Goal: Task Accomplishment & Management: Use online tool/utility

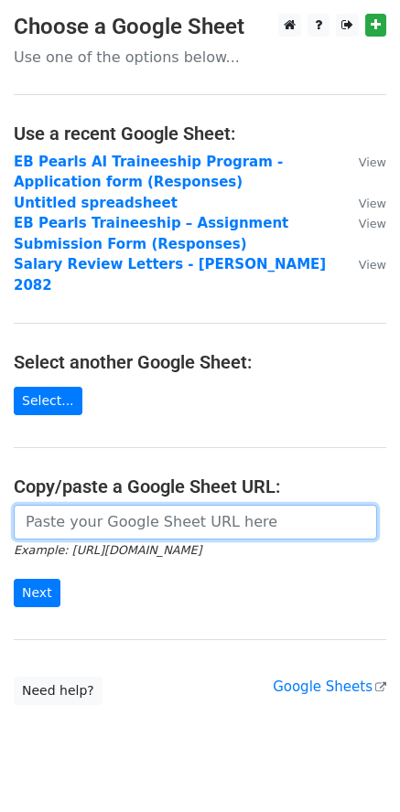
click at [107, 505] on input "url" at bounding box center [195, 522] width 363 height 35
paste input "[URL][DOMAIN_NAME]"
type input "[URL][DOMAIN_NAME]"
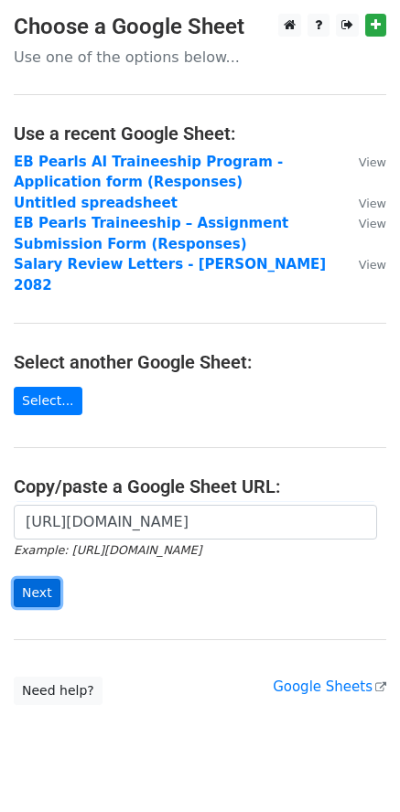
click at [42, 579] on input "Next" at bounding box center [37, 593] width 47 height 28
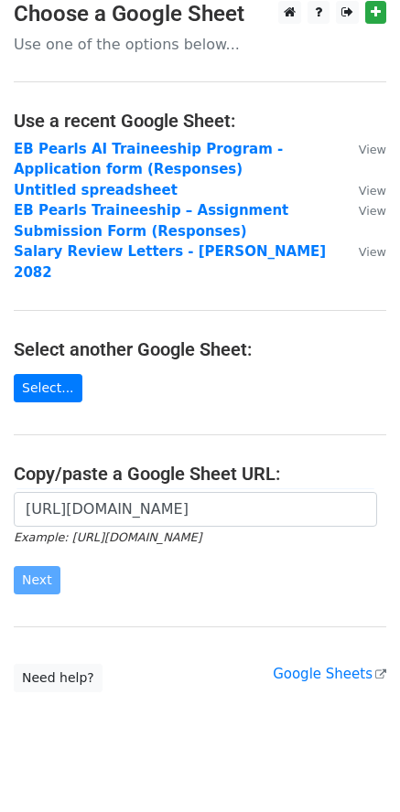
scroll to position [18, 0]
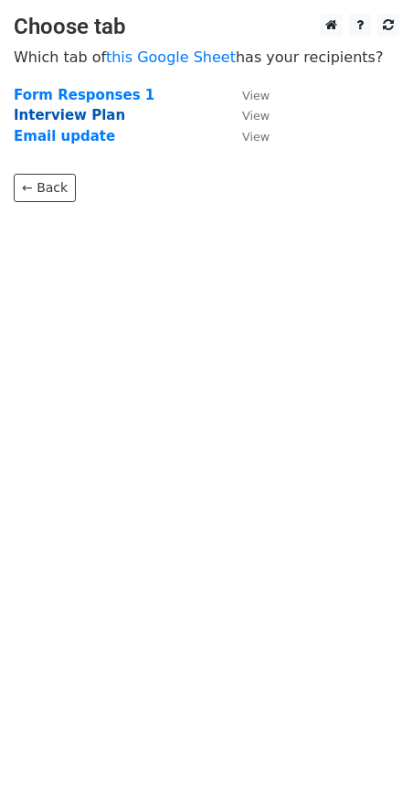
click at [83, 115] on strong "Interview Plan" at bounding box center [70, 115] width 112 height 16
click at [30, 121] on strong "Interview Plan" at bounding box center [70, 115] width 112 height 16
click at [262, 120] on small "View" at bounding box center [255, 116] width 27 height 14
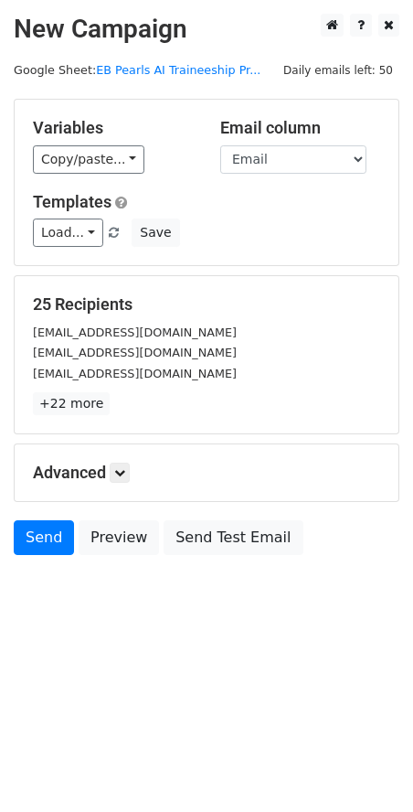
click at [138, 171] on div "Copy/paste... {{S.N.}} {{Candidate name}} {{Email}} {{Date}} {{Timing}} {{Panel…" at bounding box center [113, 159] width 160 height 28
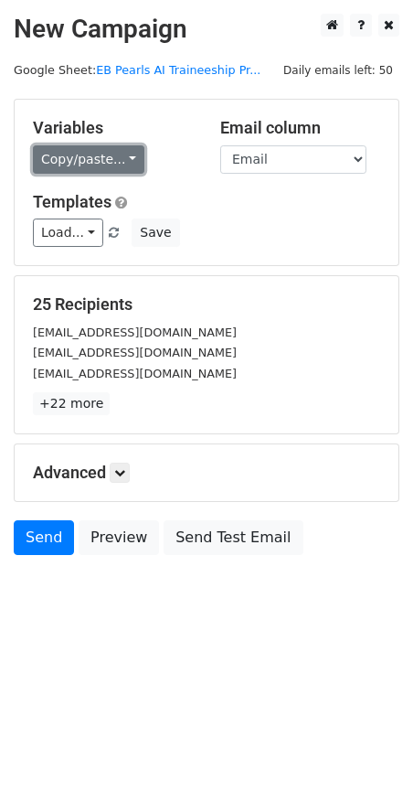
click at [123, 166] on link "Copy/paste..." at bounding box center [89, 159] width 112 height 28
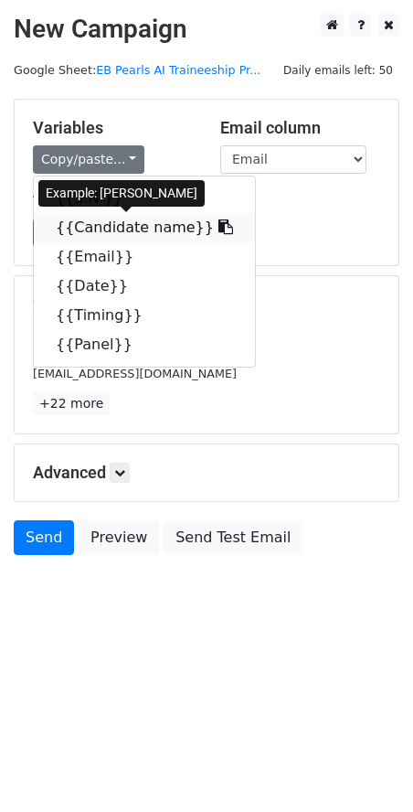
click at [144, 221] on link "{{Candidate name}}" at bounding box center [144, 227] width 221 height 29
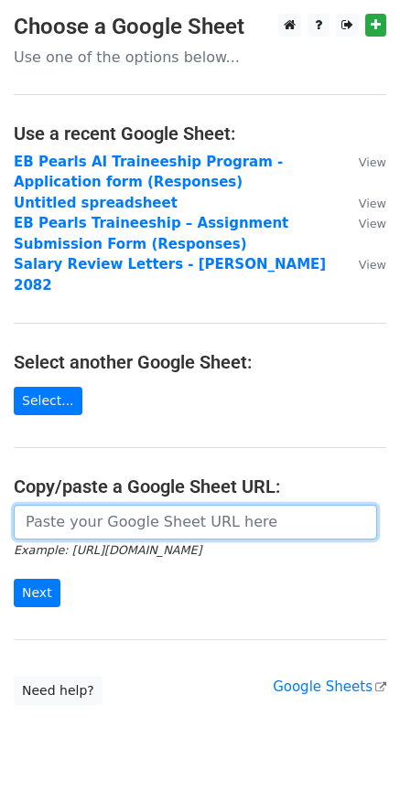
click at [117, 505] on input "url" at bounding box center [195, 522] width 363 height 35
paste input "https://docs.google.com/spreadsheets/d/1YGtNylBxw-5xkZNmEZVL_Kk2NrCxFanrvfVxYmi…"
type input "https://docs.google.com/spreadsheets/d/1YGtNylBxw-5xkZNmEZVL_Kk2NrCxFanrvfVxYmi…"
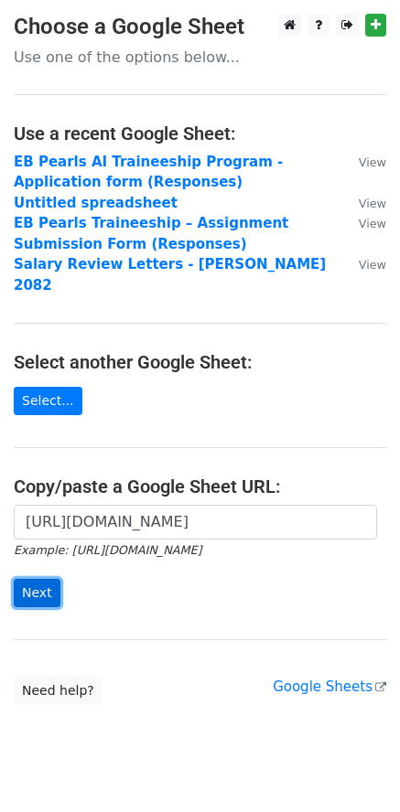
click at [47, 579] on input "Next" at bounding box center [37, 593] width 47 height 28
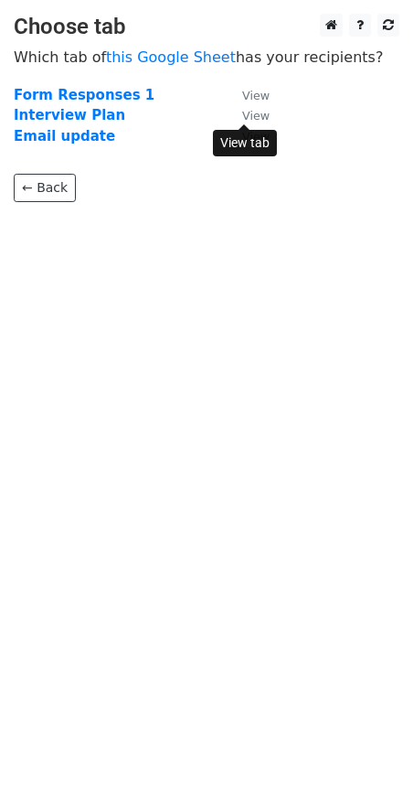
click at [247, 117] on small "View" at bounding box center [255, 116] width 27 height 14
click at [86, 119] on strong "Interview Plan" at bounding box center [70, 115] width 112 height 16
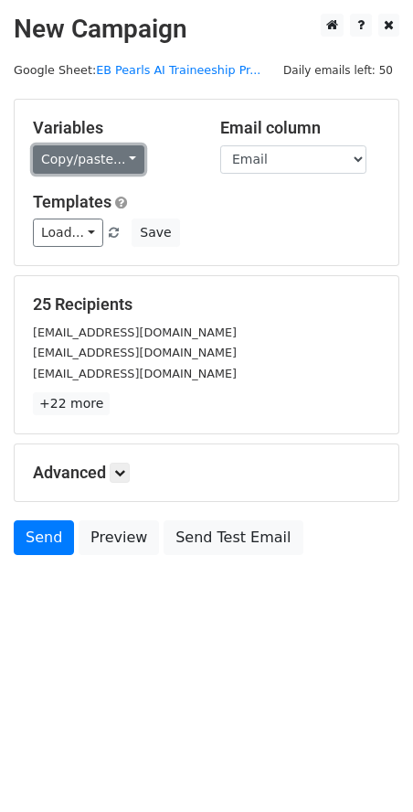
click at [79, 157] on link "Copy/paste..." at bounding box center [89, 159] width 112 height 28
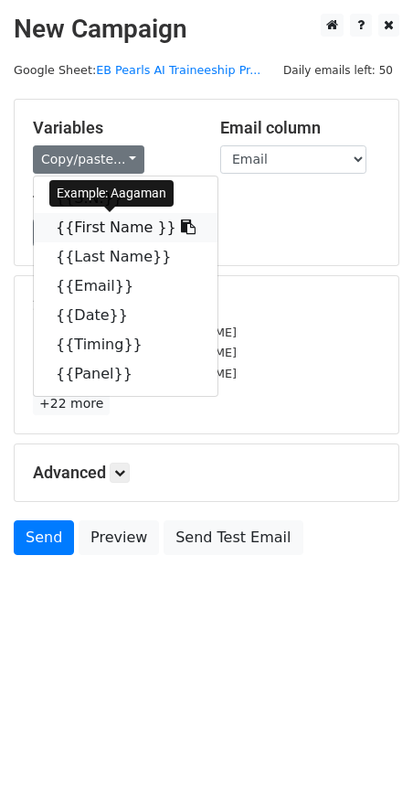
click at [86, 223] on link "{{First Name }}" at bounding box center [126, 227] width 184 height 29
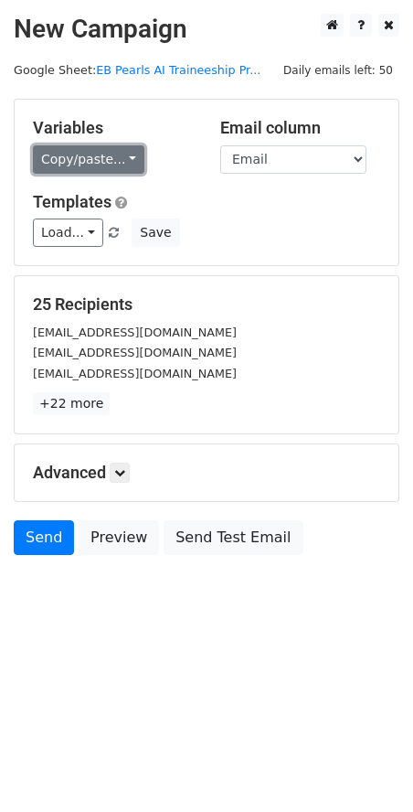
click at [122, 152] on link "Copy/paste..." at bounding box center [89, 159] width 112 height 28
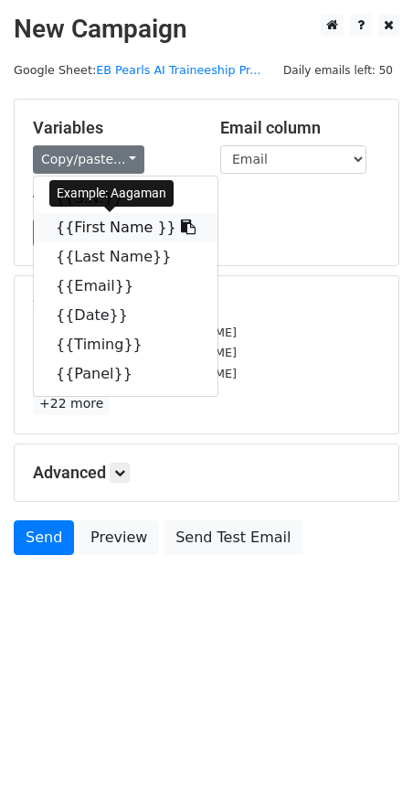
click at [107, 223] on link "{{First Name }}" at bounding box center [126, 227] width 184 height 29
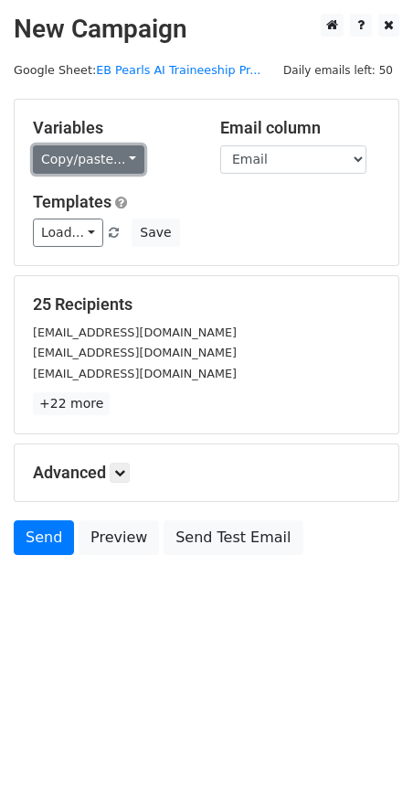
click at [84, 161] on link "Copy/paste..." at bounding box center [89, 159] width 112 height 28
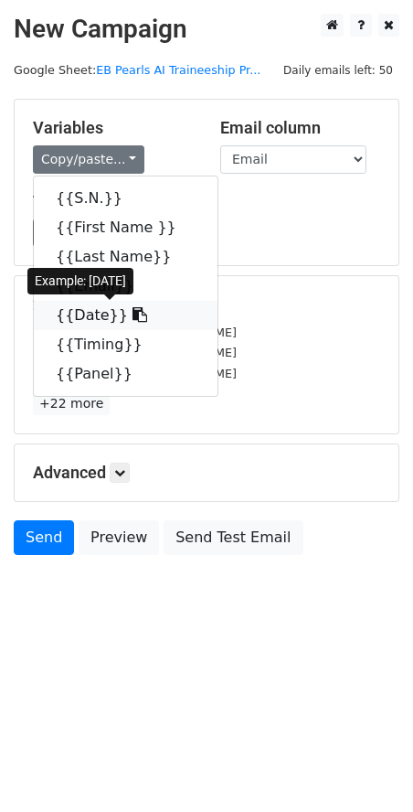
click at [91, 312] on link "{{Date}}" at bounding box center [126, 315] width 184 height 29
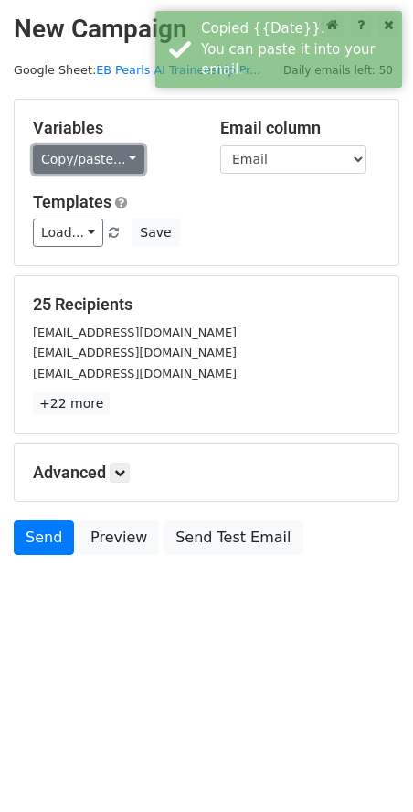
click at [120, 162] on link "Copy/paste..." at bounding box center [89, 159] width 112 height 28
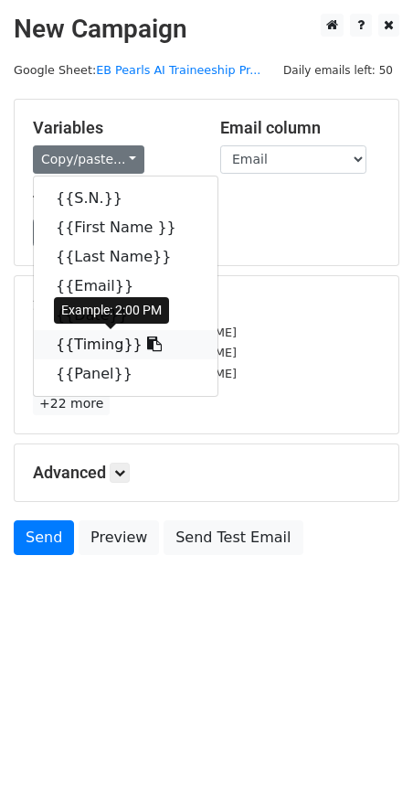
click at [91, 347] on link "{{Timing}}" at bounding box center [126, 344] width 184 height 29
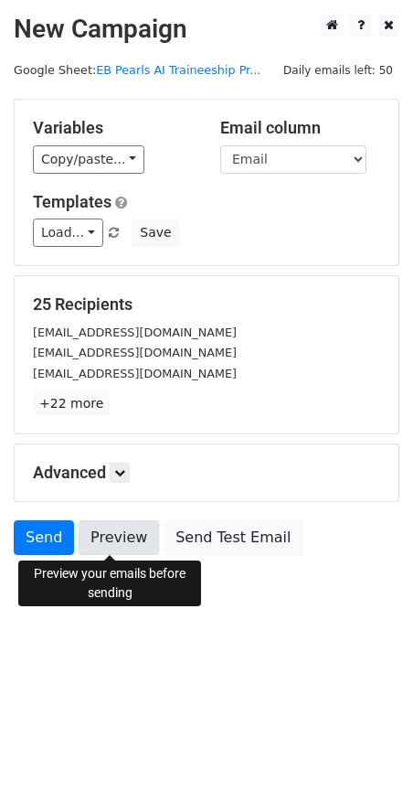
click at [105, 539] on link "Preview" at bounding box center [119, 537] width 80 height 35
click at [121, 544] on link "Preview" at bounding box center [119, 537] width 80 height 35
click at [130, 530] on link "Preview" at bounding box center [119, 537] width 80 height 35
click at [99, 547] on link "Preview" at bounding box center [119, 537] width 80 height 35
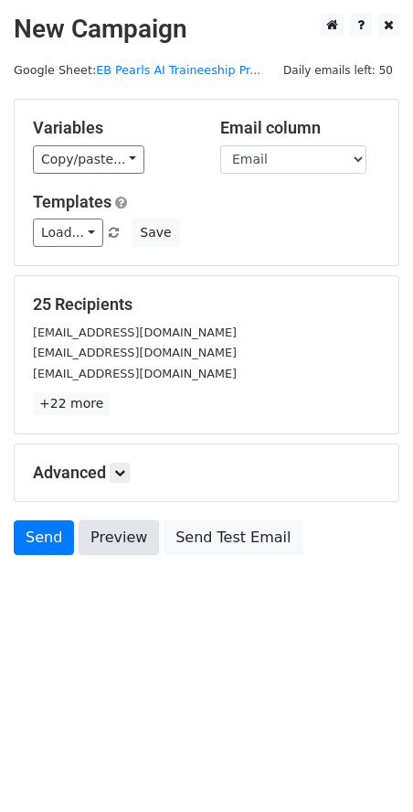
click at [109, 543] on link "Preview" at bounding box center [119, 537] width 80 height 35
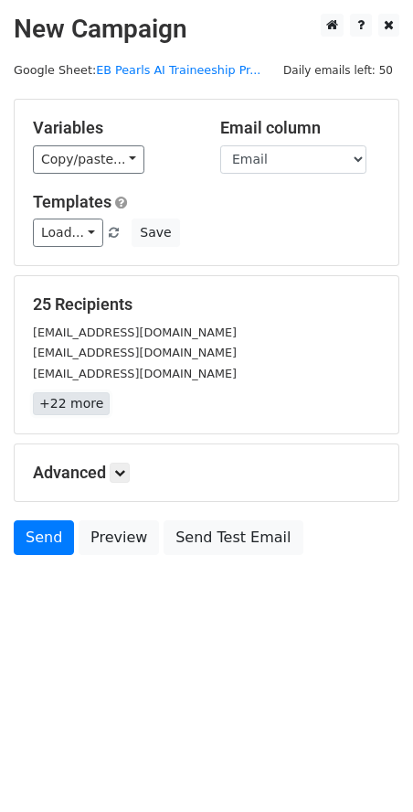
click at [68, 410] on link "+22 more" at bounding box center [71, 403] width 77 height 23
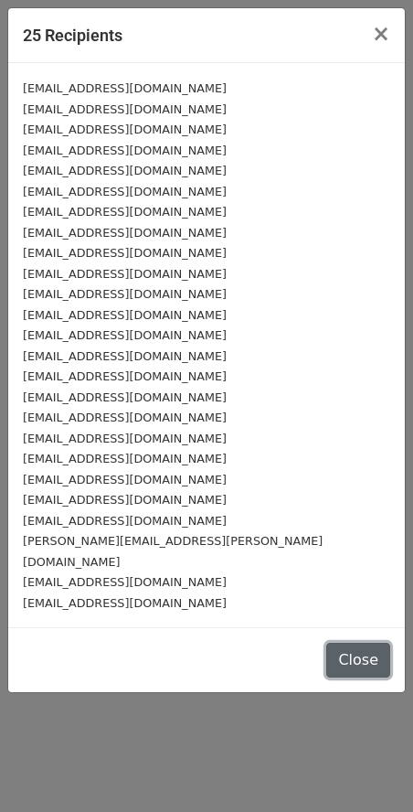
click at [362, 643] on button "Close" at bounding box center [358, 660] width 64 height 35
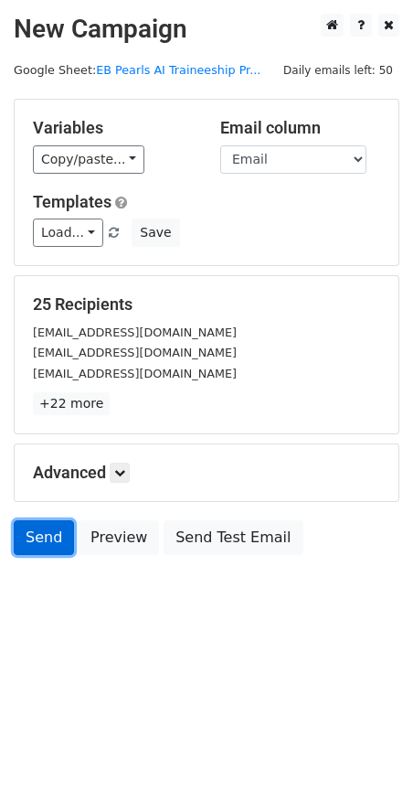
click at [29, 537] on link "Send" at bounding box center [44, 537] width 60 height 35
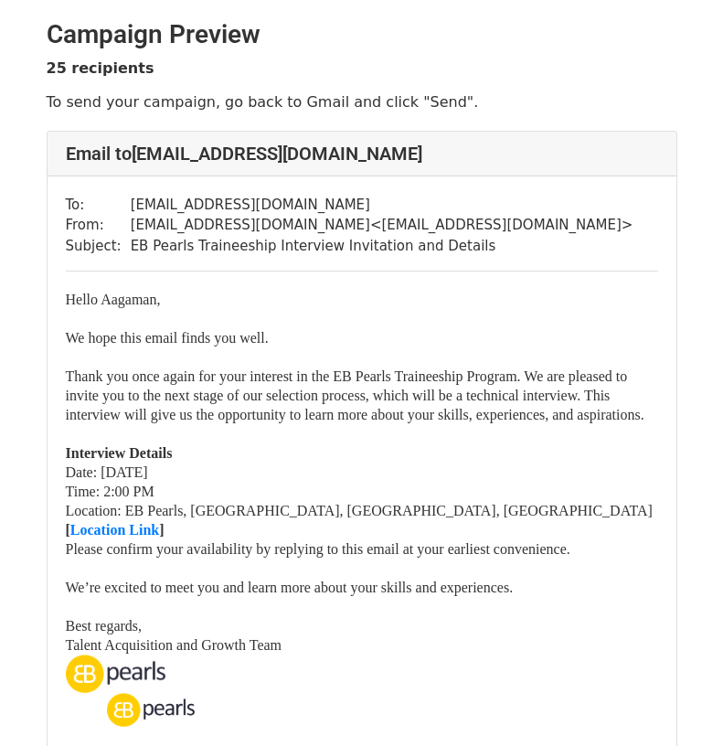
click at [433, 418] on font "Thank you once again for your interest in the EB Pearls Traineeship Program. We…" at bounding box center [355, 395] width 579 height 54
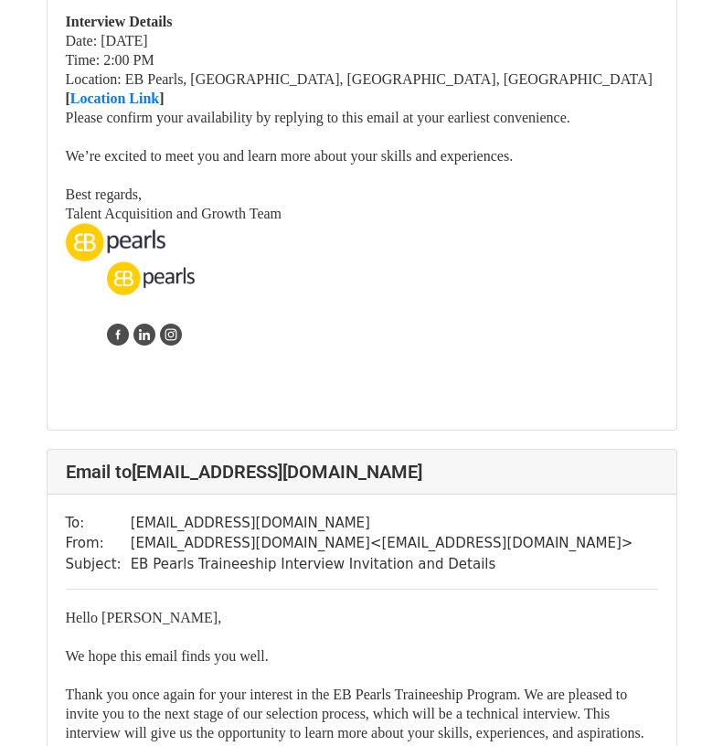
scroll to position [457, 0]
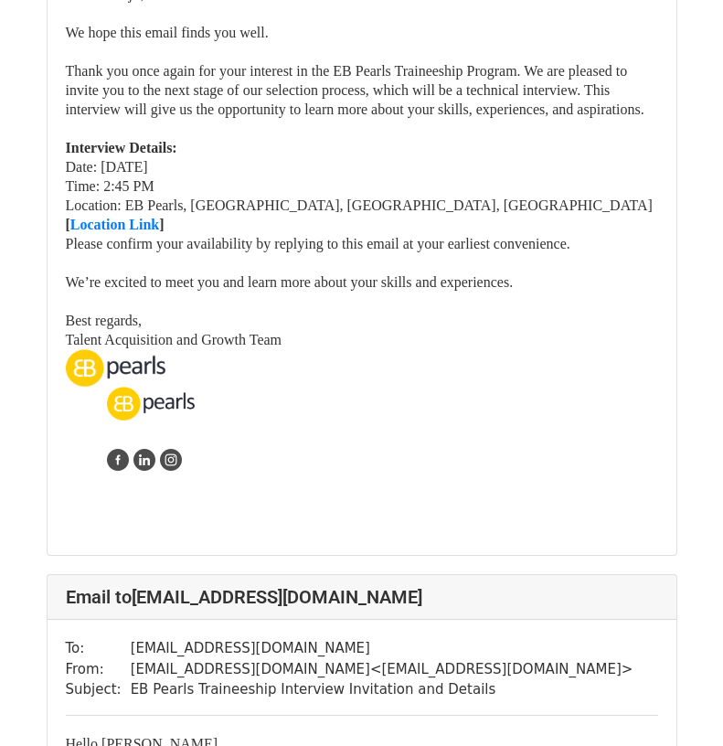
scroll to position [7041, 0]
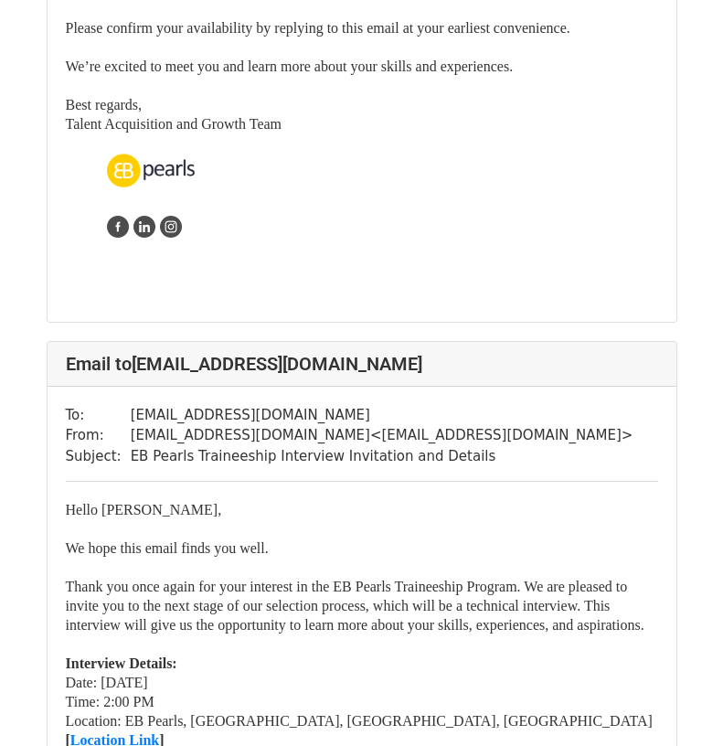
scroll to position [4755, 0]
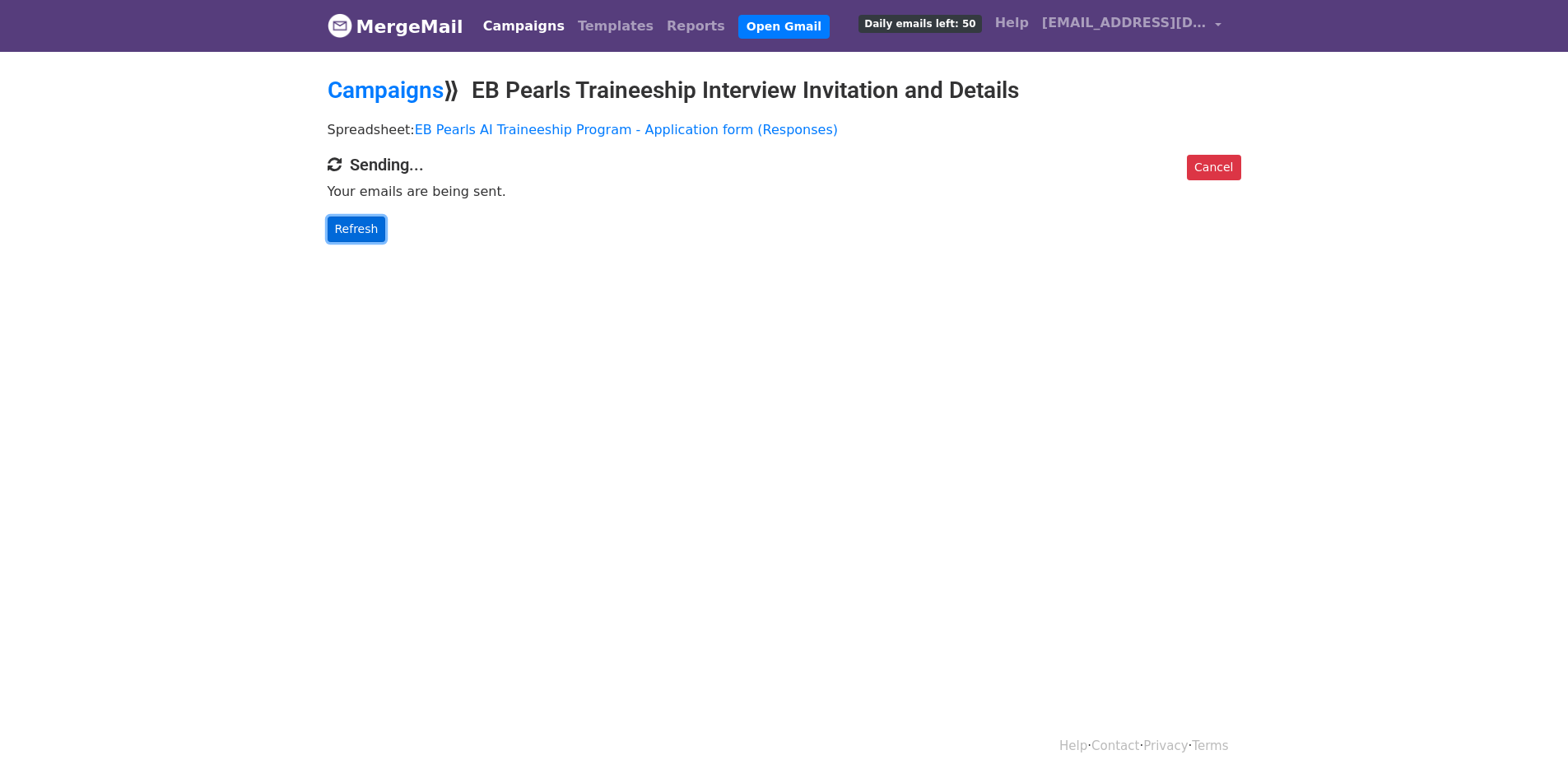
click at [357, 226] on link "Refresh" at bounding box center [356, 229] width 59 height 25
click at [350, 241] on body "MergeMail Campaigns Templates Reports Open Gmail Daily emails left: 50 Help [EM…" at bounding box center [784, 154] width 1568 height 308
click at [349, 232] on link "Refresh" at bounding box center [356, 229] width 59 height 25
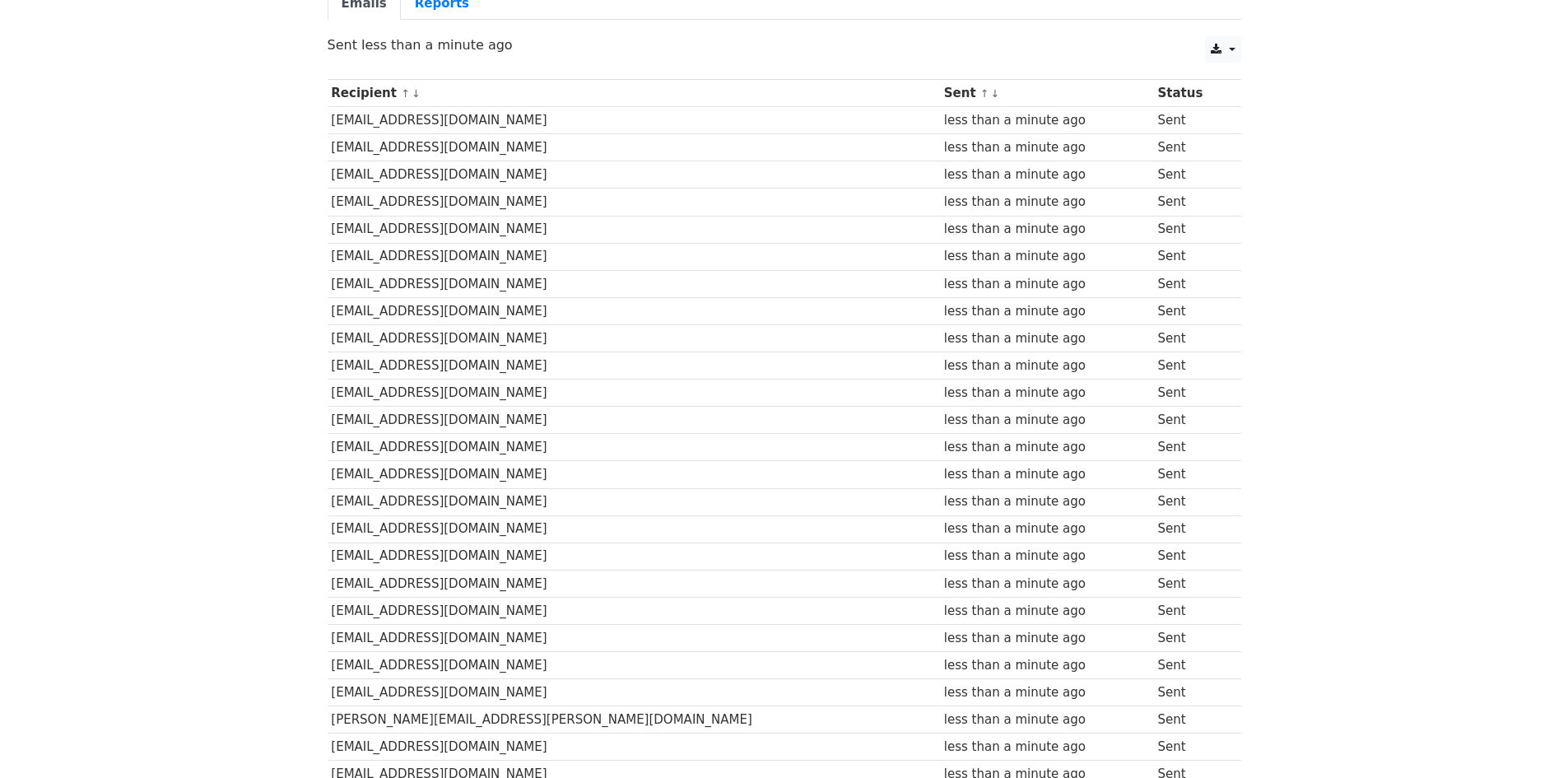
scroll to position [82, 0]
